Goal: Task Accomplishment & Management: Use online tool/utility

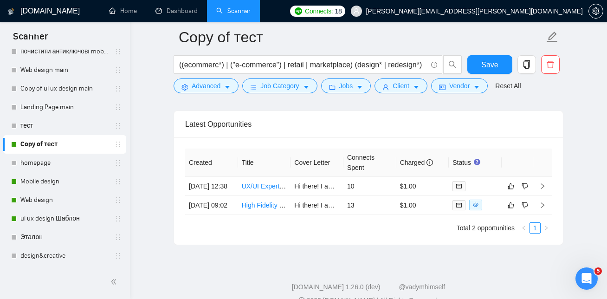
scroll to position [2260, 0]
click at [43, 181] on link "Mobile design" at bounding box center [64, 181] width 88 height 19
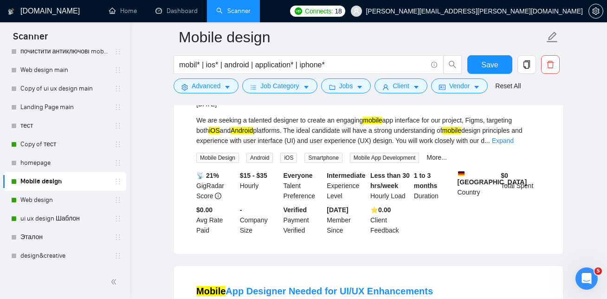
scroll to position [1525, 0]
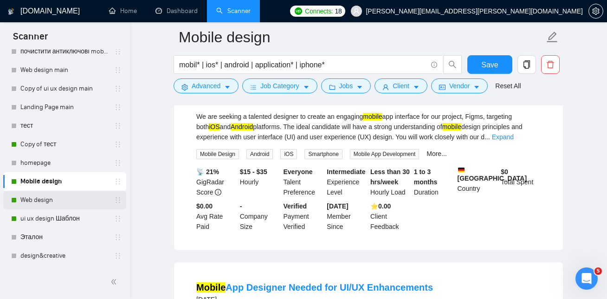
click at [62, 199] on link "Web design" at bounding box center [64, 200] width 88 height 19
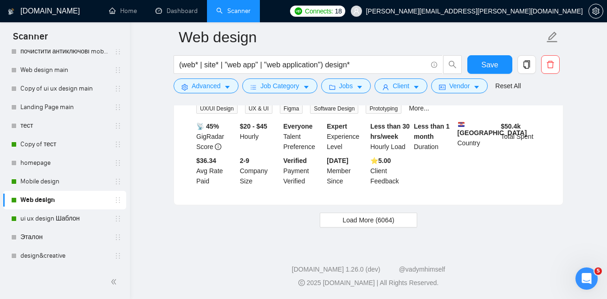
scroll to position [2004, 0]
click at [351, 222] on span "Load More (6064)" at bounding box center [368, 220] width 52 height 10
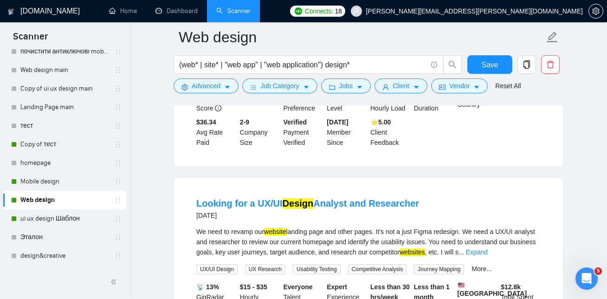
scroll to position [1987, 0]
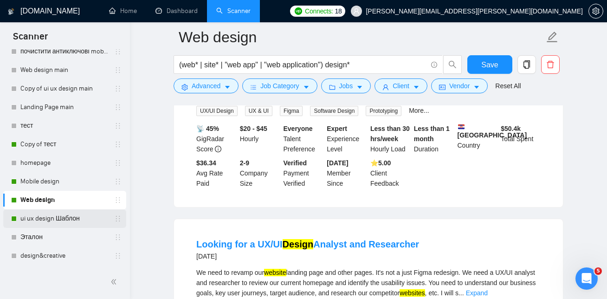
click at [49, 218] on link "ui ux design Шаблон" at bounding box center [64, 218] width 88 height 19
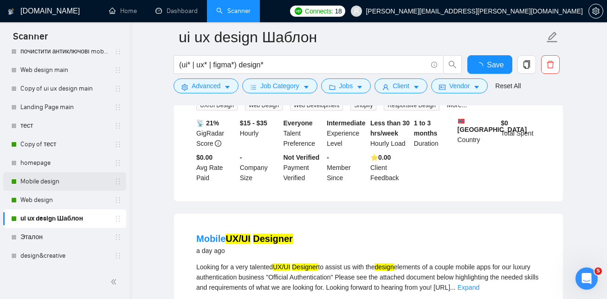
scroll to position [1987, 0]
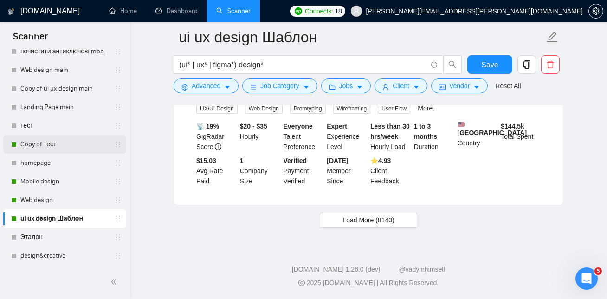
click at [47, 149] on link "Copy of тест" at bounding box center [64, 144] width 88 height 19
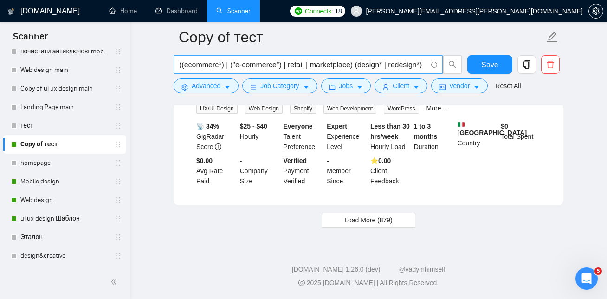
scroll to position [0, 4]
drag, startPoint x: 357, startPoint y: 64, endPoint x: 427, endPoint y: 60, distance: 69.7
click at [427, 60] on span "((ecommerc*) | ("e-commerce") | retail | marketplace) (design* | redesign*)" at bounding box center [308, 64] width 269 height 19
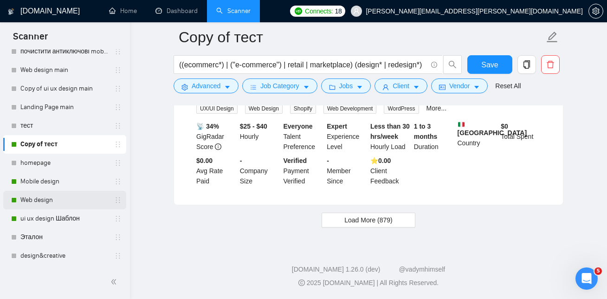
click at [64, 201] on link "Web design" at bounding box center [64, 200] width 88 height 19
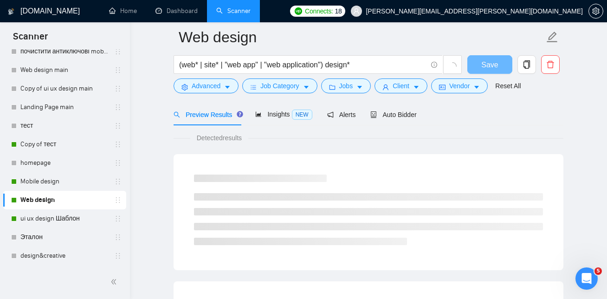
scroll to position [591, 0]
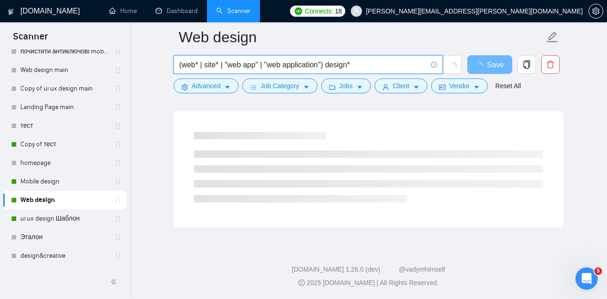
click at [363, 64] on input "(web* | site* | "web app" | "web application") design*" at bounding box center [303, 65] width 248 height 12
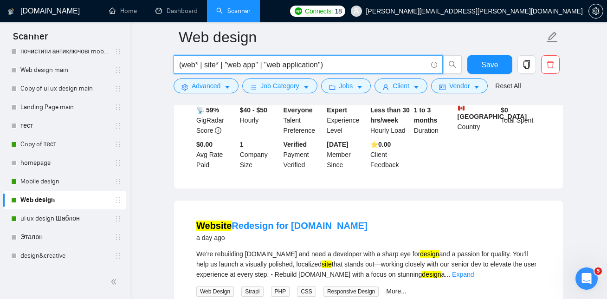
paste input "(design* | redesign*)"
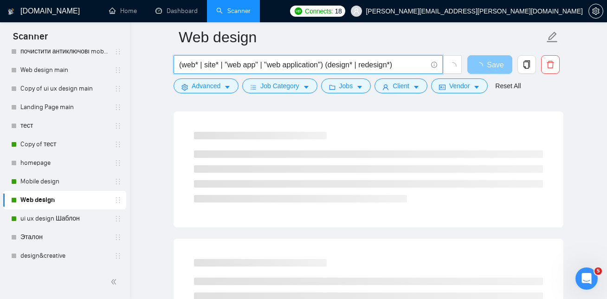
type input "(web* | site* | "web app" | "web application") (design* | redesign*)"
click at [493, 61] on span "Save" at bounding box center [495, 65] width 17 height 12
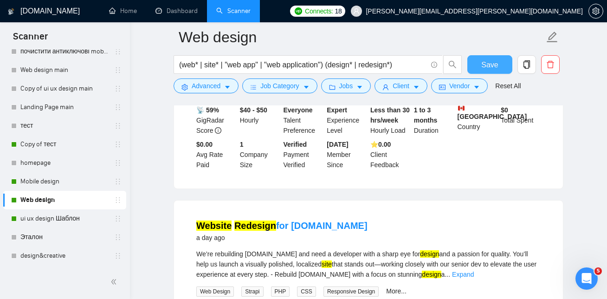
click at [484, 64] on span "Save" at bounding box center [489, 65] width 17 height 12
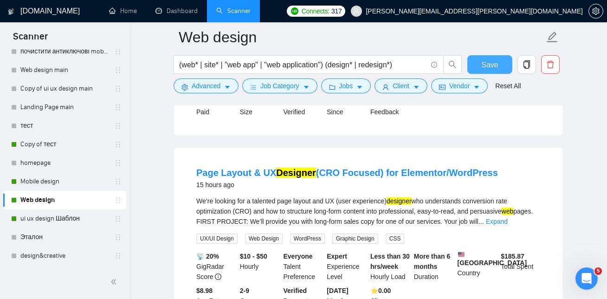
scroll to position [237, 0]
